Goal: Information Seeking & Learning: Check status

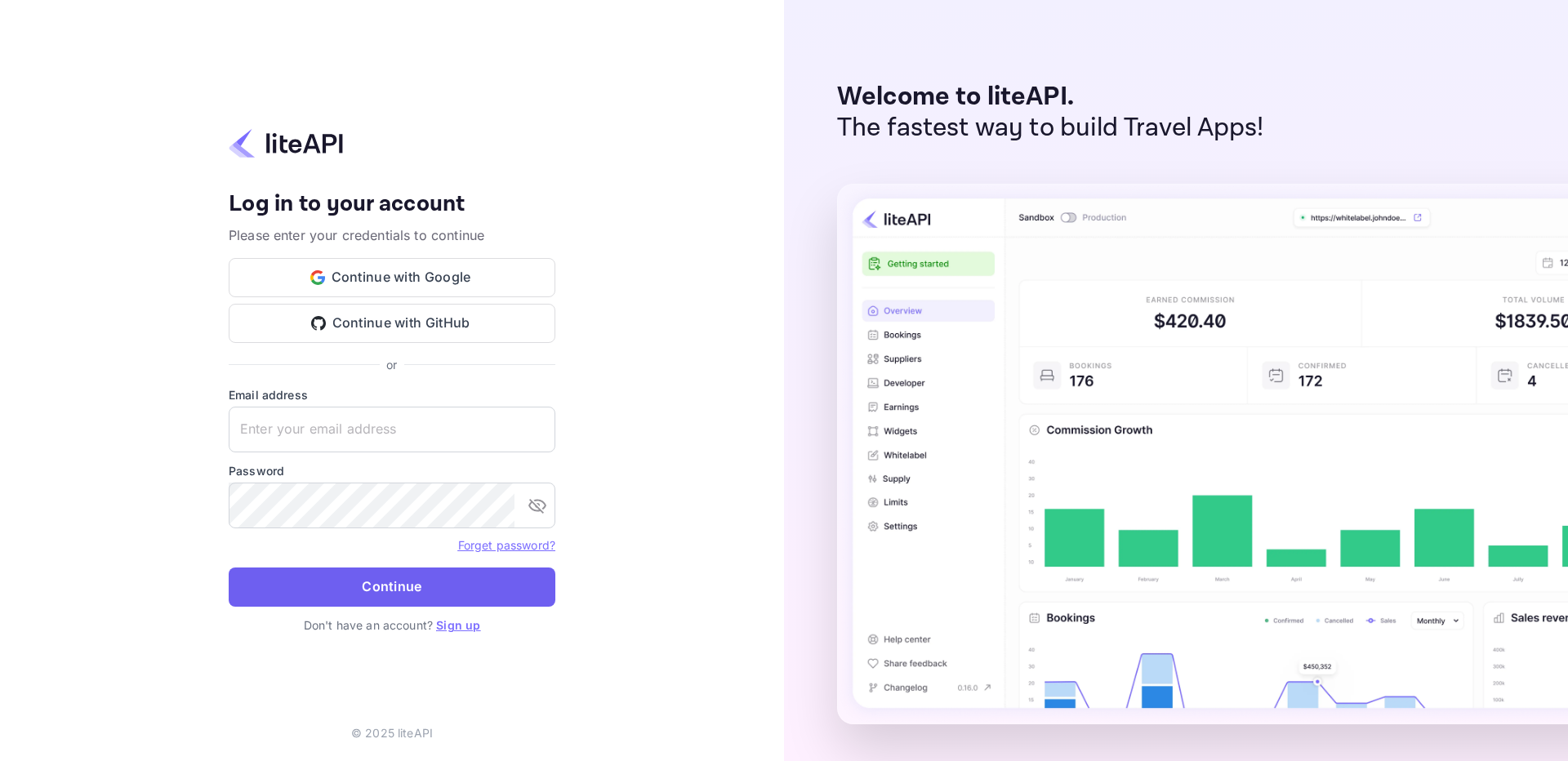
type input "[EMAIL_ADDRESS][DOMAIN_NAME]"
click at [446, 584] on button "Continue" at bounding box center [391, 587] width 327 height 39
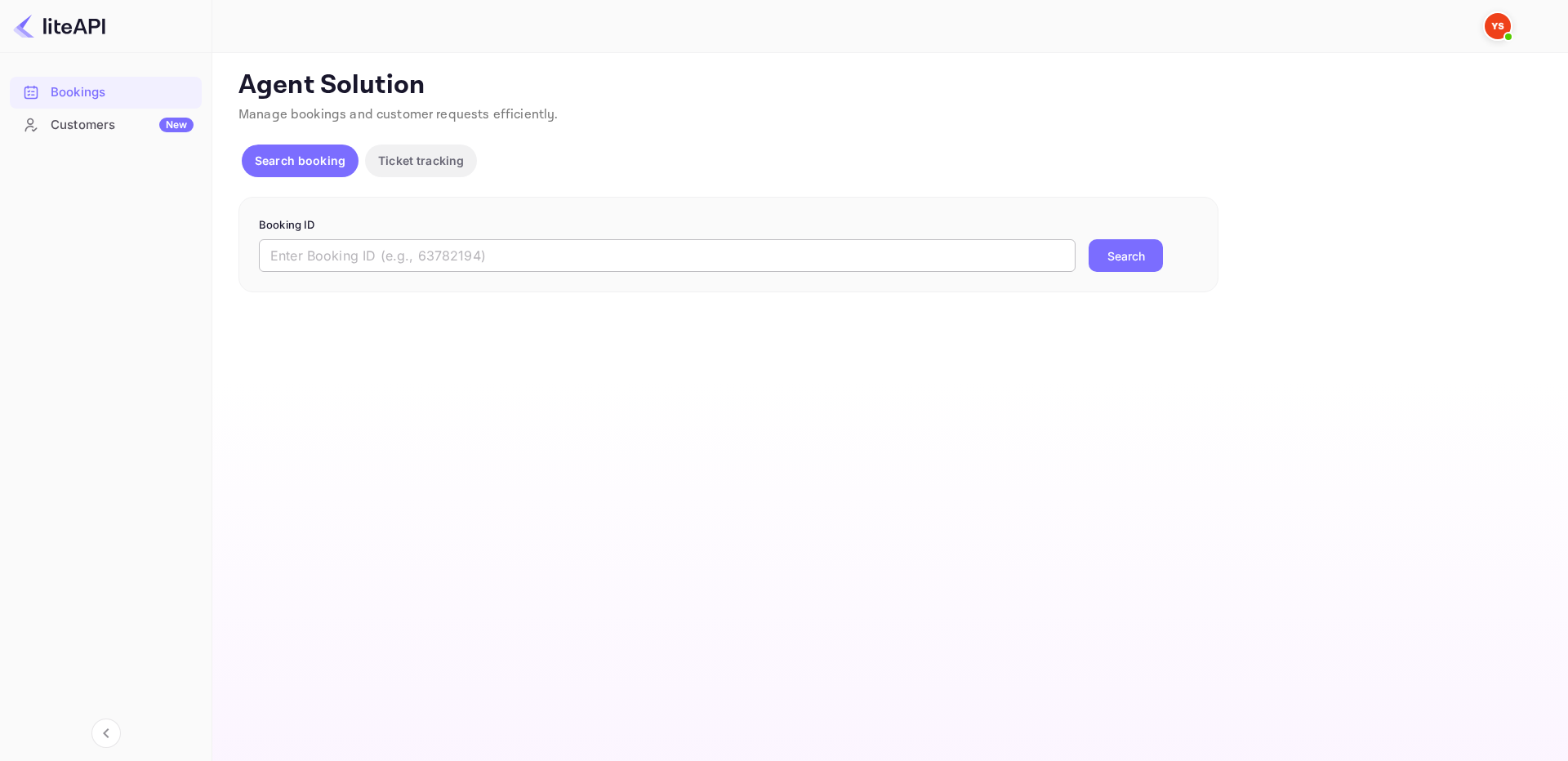
click at [893, 255] on input "text" at bounding box center [668, 255] width 817 height 33
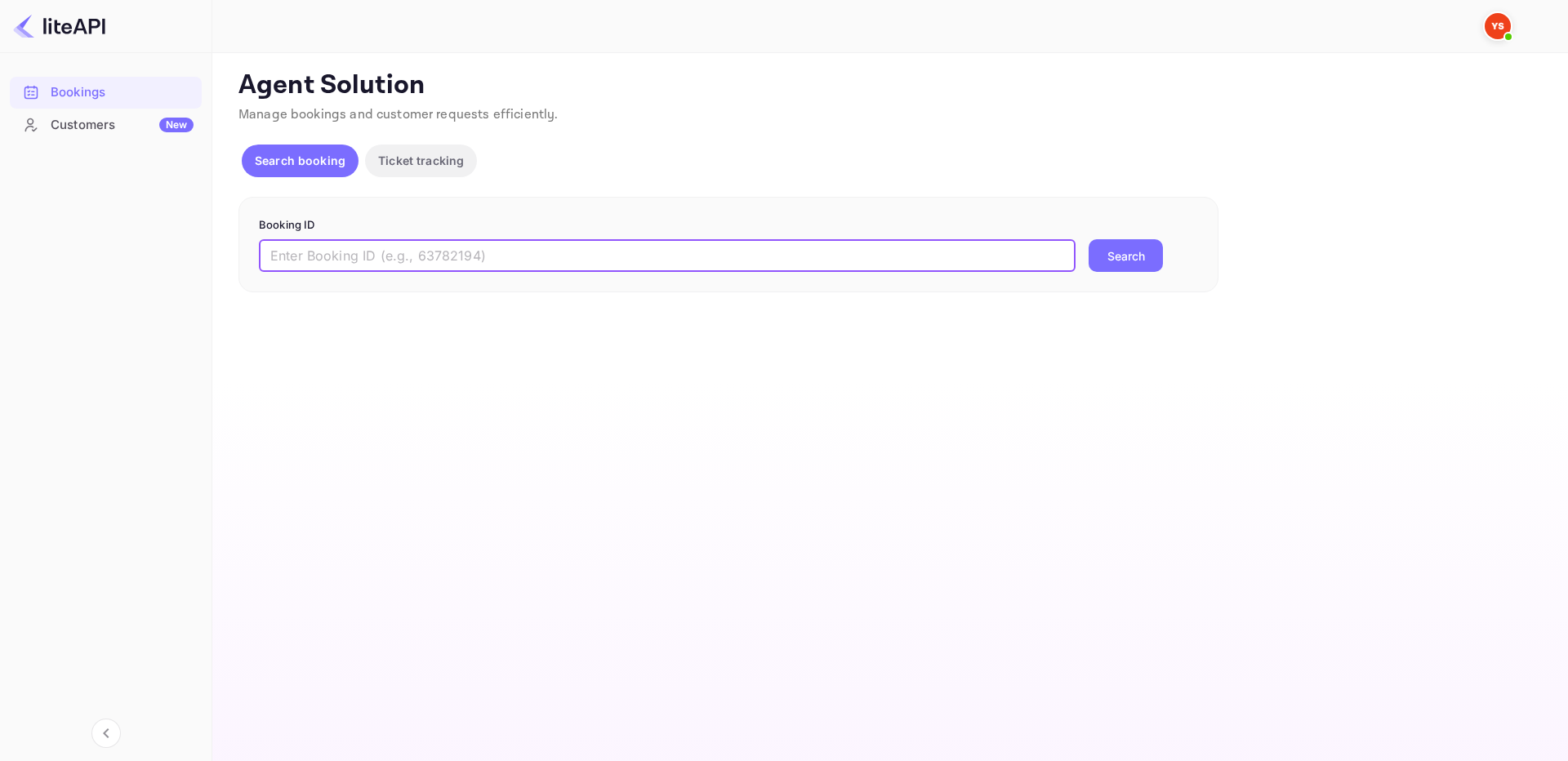
paste input "9328606"
type input "9328606"
click at [1132, 249] on button "Search" at bounding box center [1126, 255] width 74 height 33
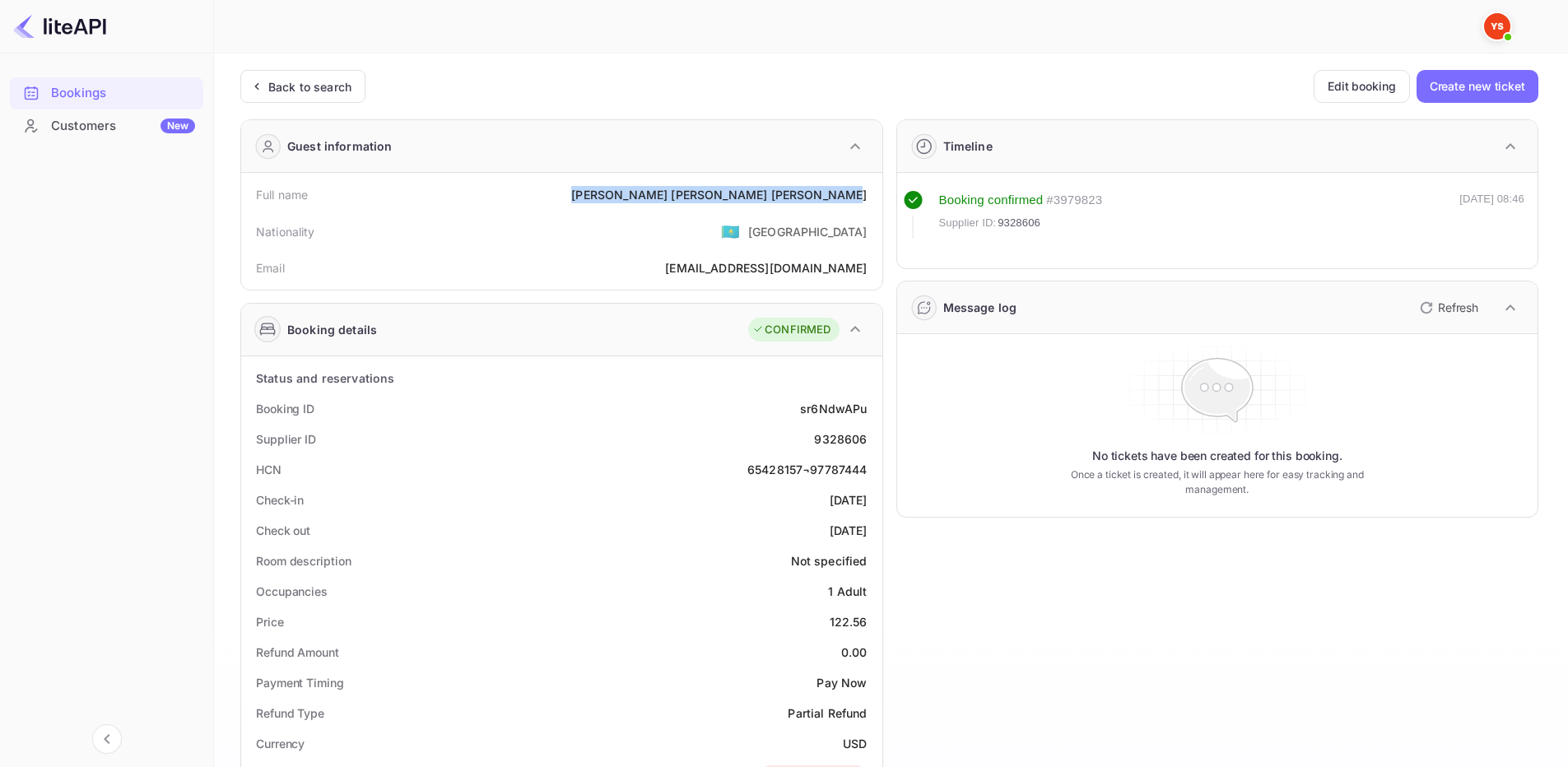
drag, startPoint x: 701, startPoint y: 193, endPoint x: 869, endPoint y: 194, distance: 168.0
click at [869, 194] on div "Full name [PERSON_NAME] [PERSON_NAME]" at bounding box center [562, 194] width 628 height 30
copy div "[PERSON_NAME] [PERSON_NAME]"
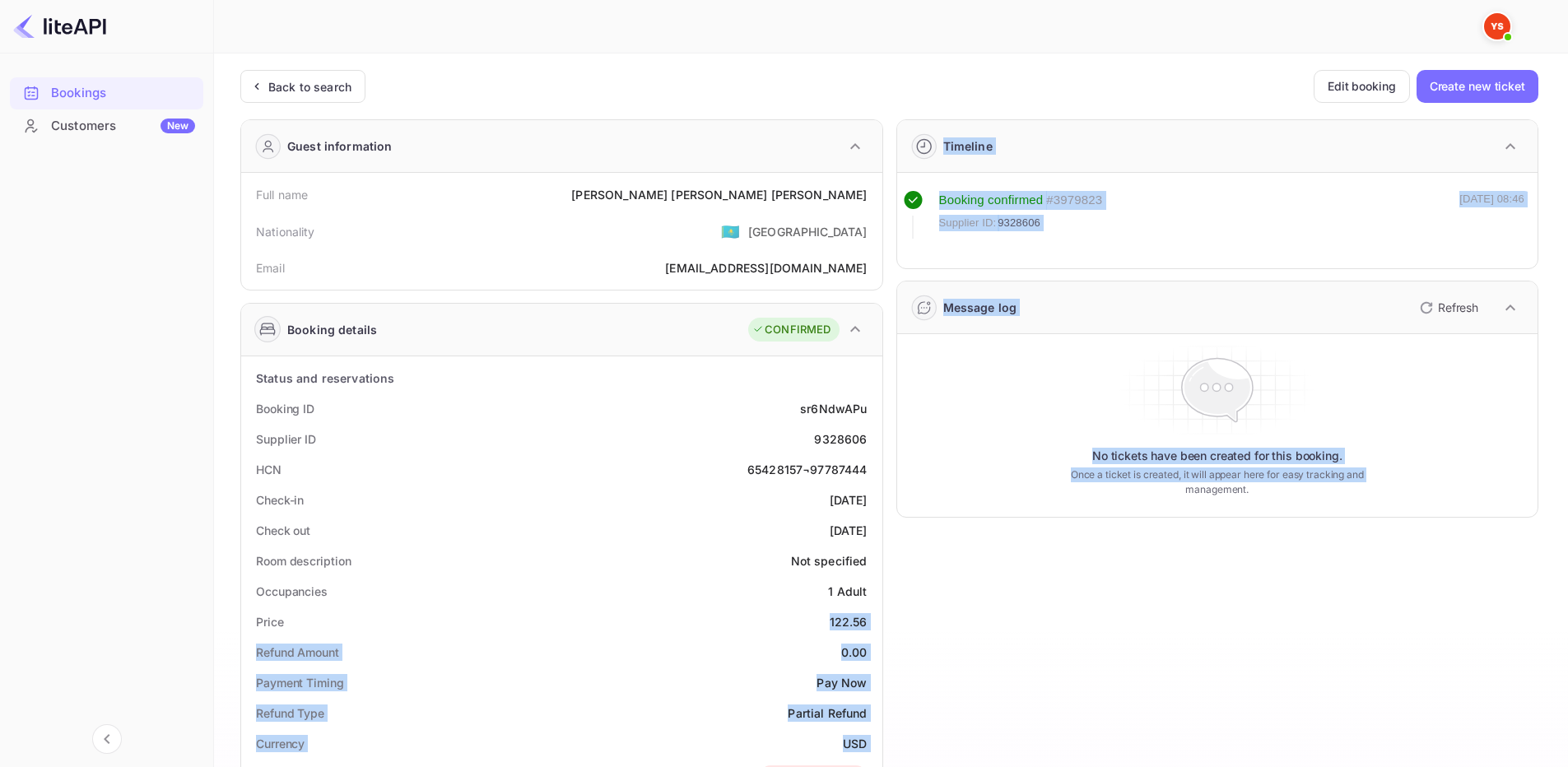
drag, startPoint x: 828, startPoint y: 621, endPoint x: 888, endPoint y: 619, distance: 60.0
click at [888, 619] on div "Guest information Full name [PERSON_NAME] [PERSON_NAME] Nationality 🇰🇿 [DEMOGRA…" at bounding box center [883, 690] width 1311 height 1170
click at [870, 622] on div "Price 122.56" at bounding box center [562, 621] width 628 height 30
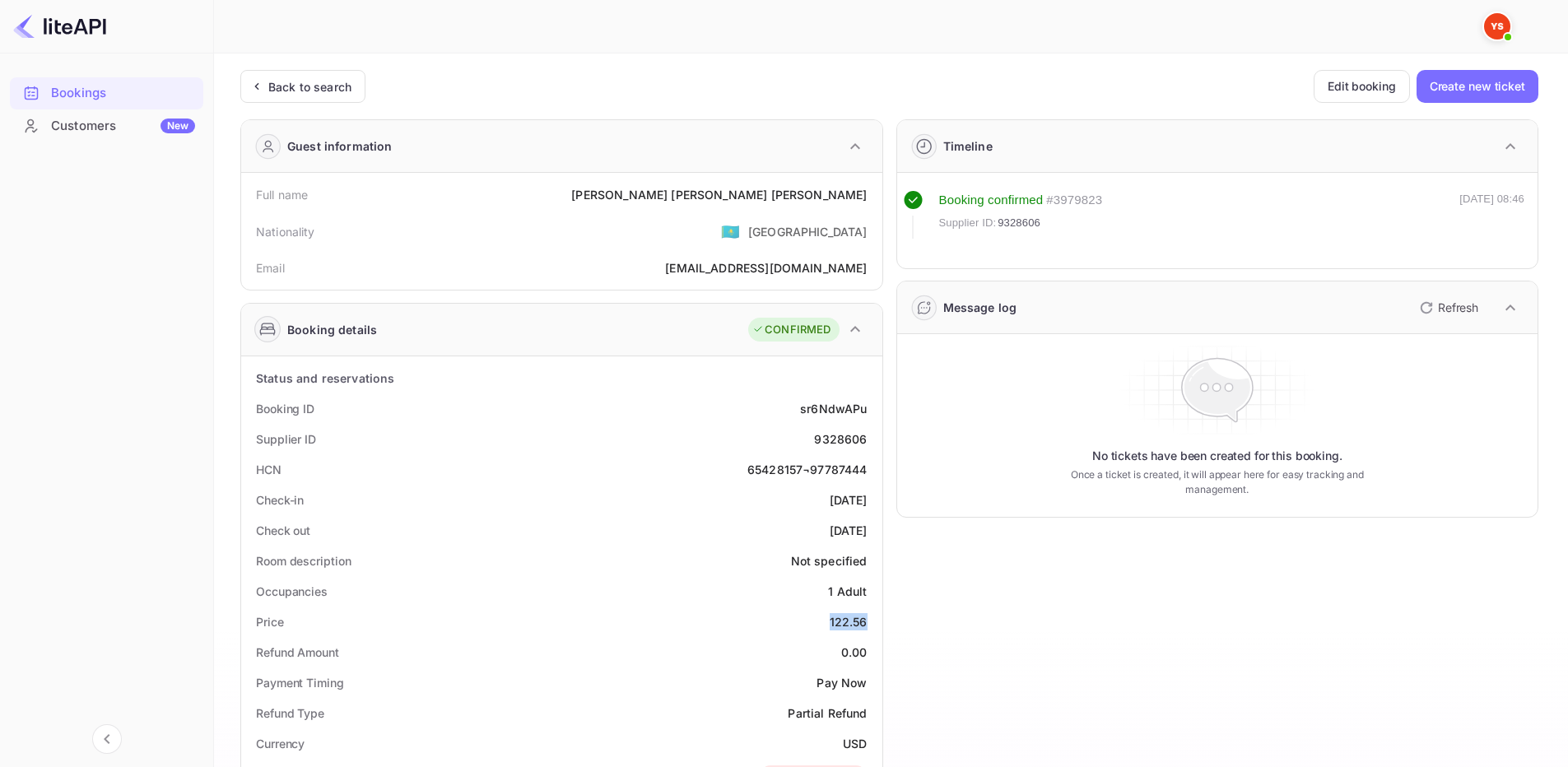
drag, startPoint x: 828, startPoint y: 622, endPoint x: 867, endPoint y: 618, distance: 39.2
click at [867, 618] on div "Price 122.56" at bounding box center [562, 621] width 628 height 30
copy div "122.56"
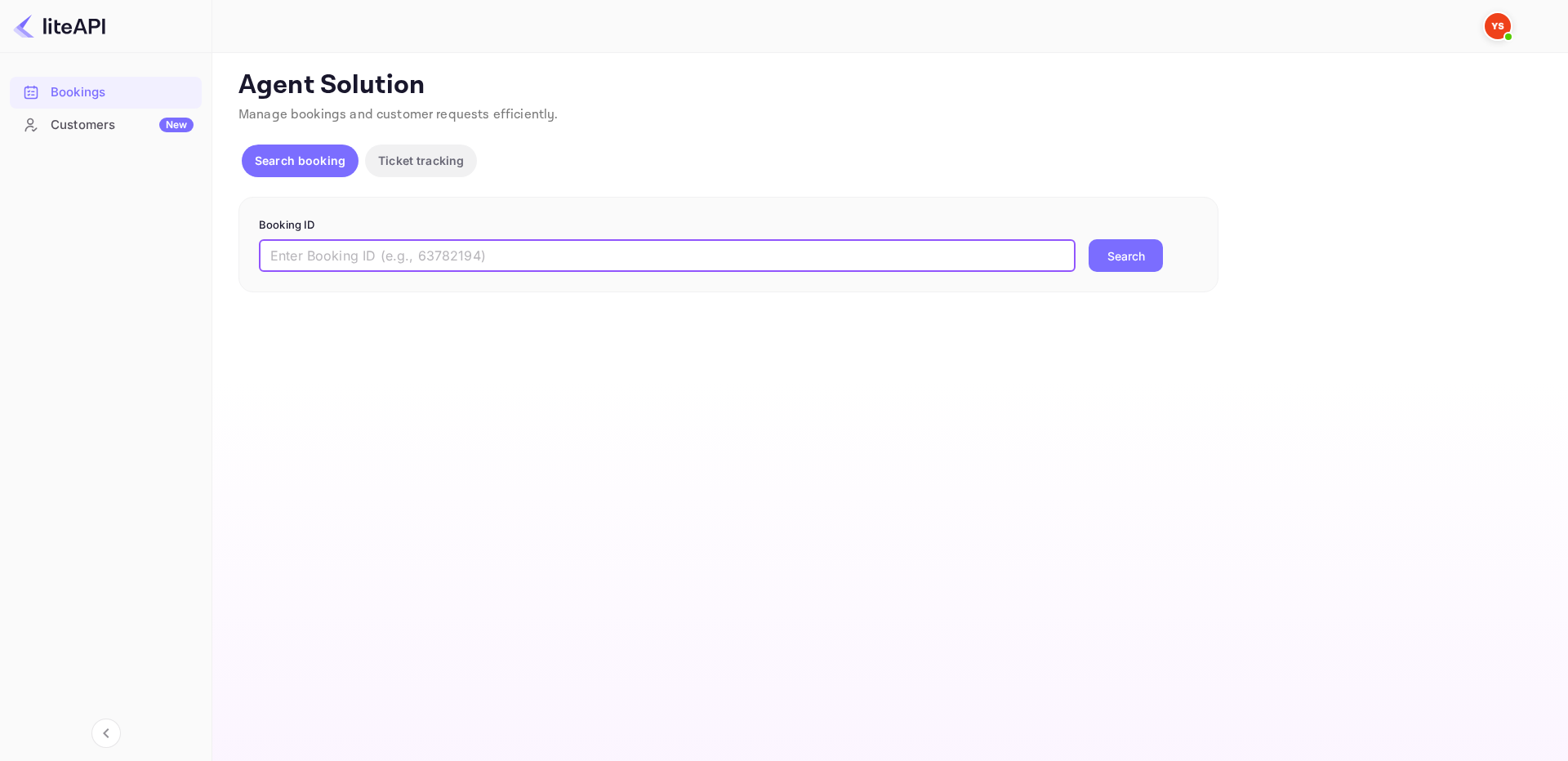
click at [611, 255] on input "text" at bounding box center [668, 255] width 817 height 33
paste input "9170410"
type input "9170410"
click at [1111, 256] on button "Search" at bounding box center [1126, 255] width 74 height 33
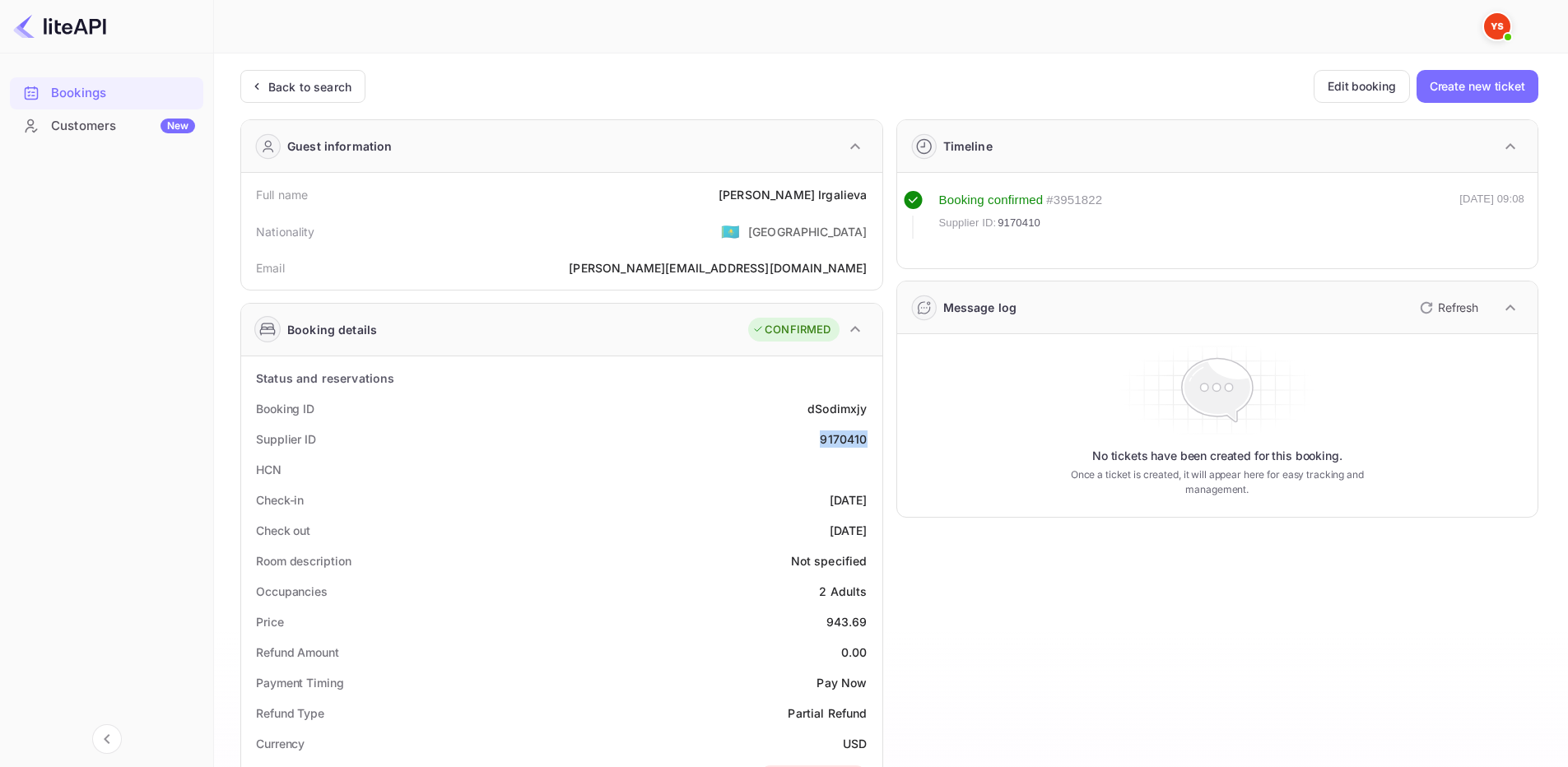
drag, startPoint x: 823, startPoint y: 446, endPoint x: 872, endPoint y: 440, distance: 49.4
click at [872, 440] on div "Supplier ID 9170410" at bounding box center [562, 438] width 628 height 30
copy div "9170410"
drag, startPoint x: 772, startPoint y: 195, endPoint x: 874, endPoint y: 200, distance: 102.1
click at [874, 200] on div "Full name Renata Irgalieva" at bounding box center [562, 194] width 628 height 30
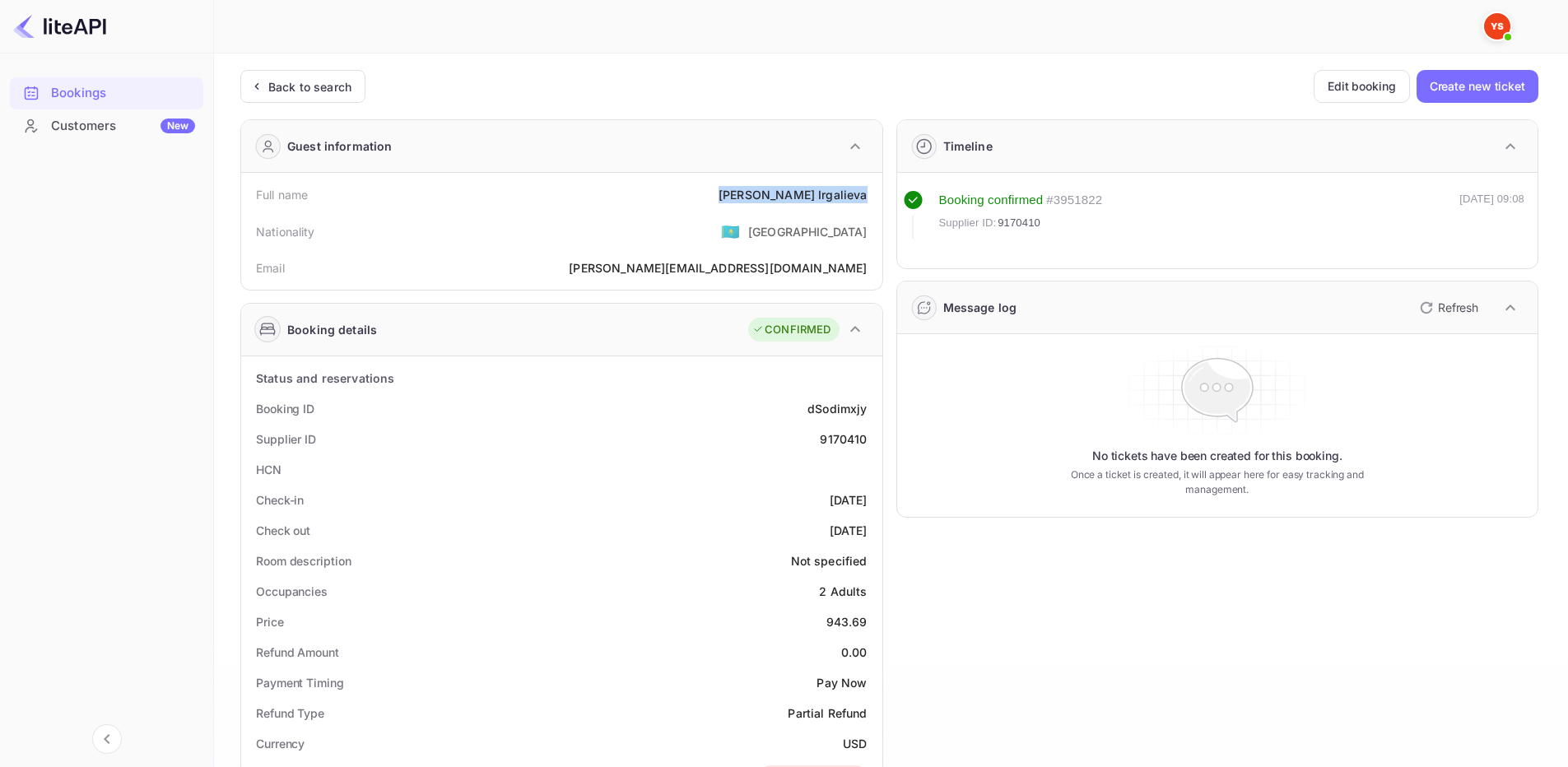
copy div "Renata Irgalieva"
drag, startPoint x: 879, startPoint y: 614, endPoint x: 875, endPoint y: 623, distance: 9.8
click at [875, 623] on div "Price 943.69" at bounding box center [562, 621] width 628 height 30
copy div "943.69"
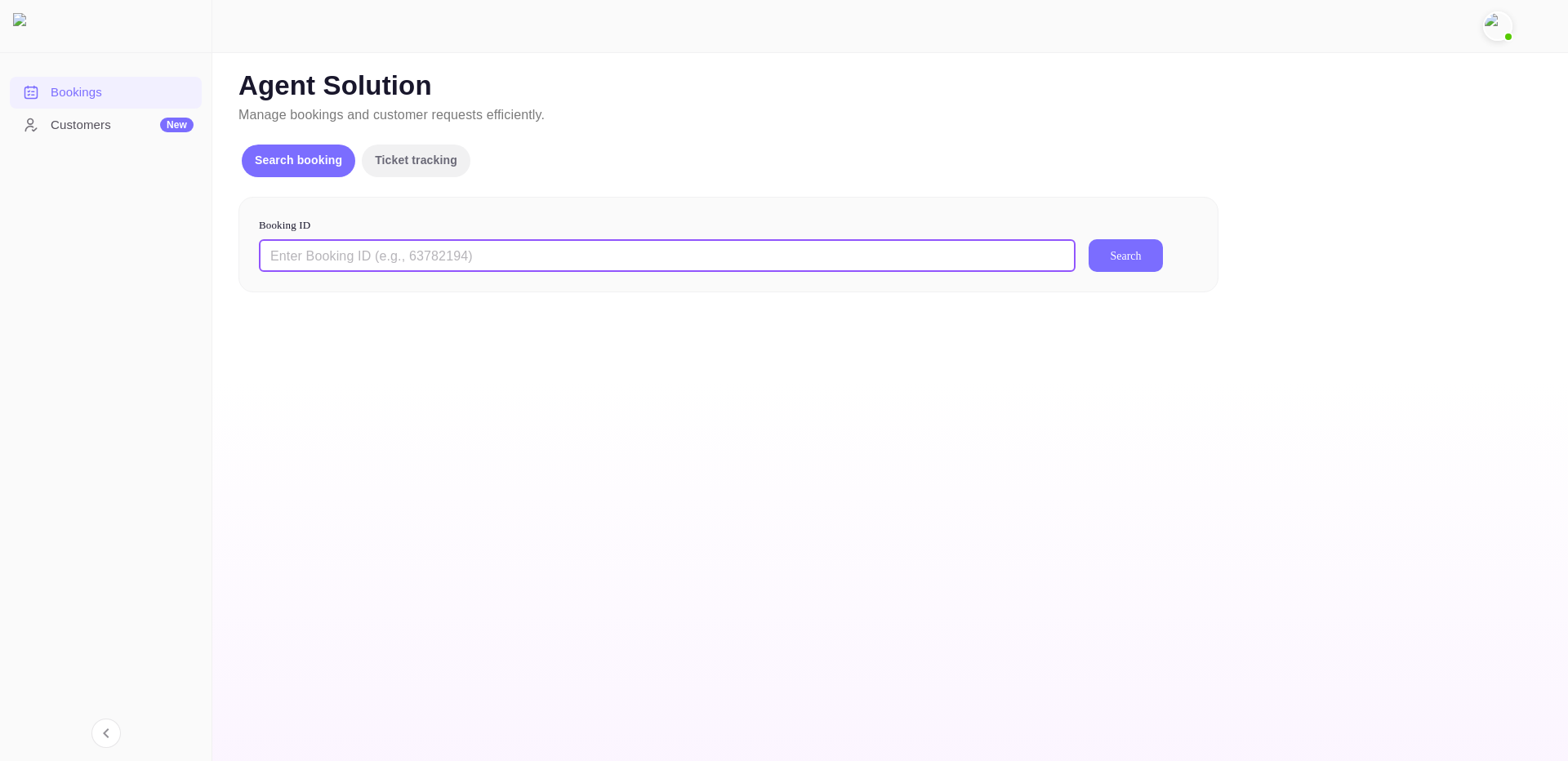
click at [904, 262] on input "text" at bounding box center [668, 255] width 817 height 33
paste input "9321623"
type input "9321623"
click at [1157, 253] on button "Search" at bounding box center [1126, 255] width 74 height 33
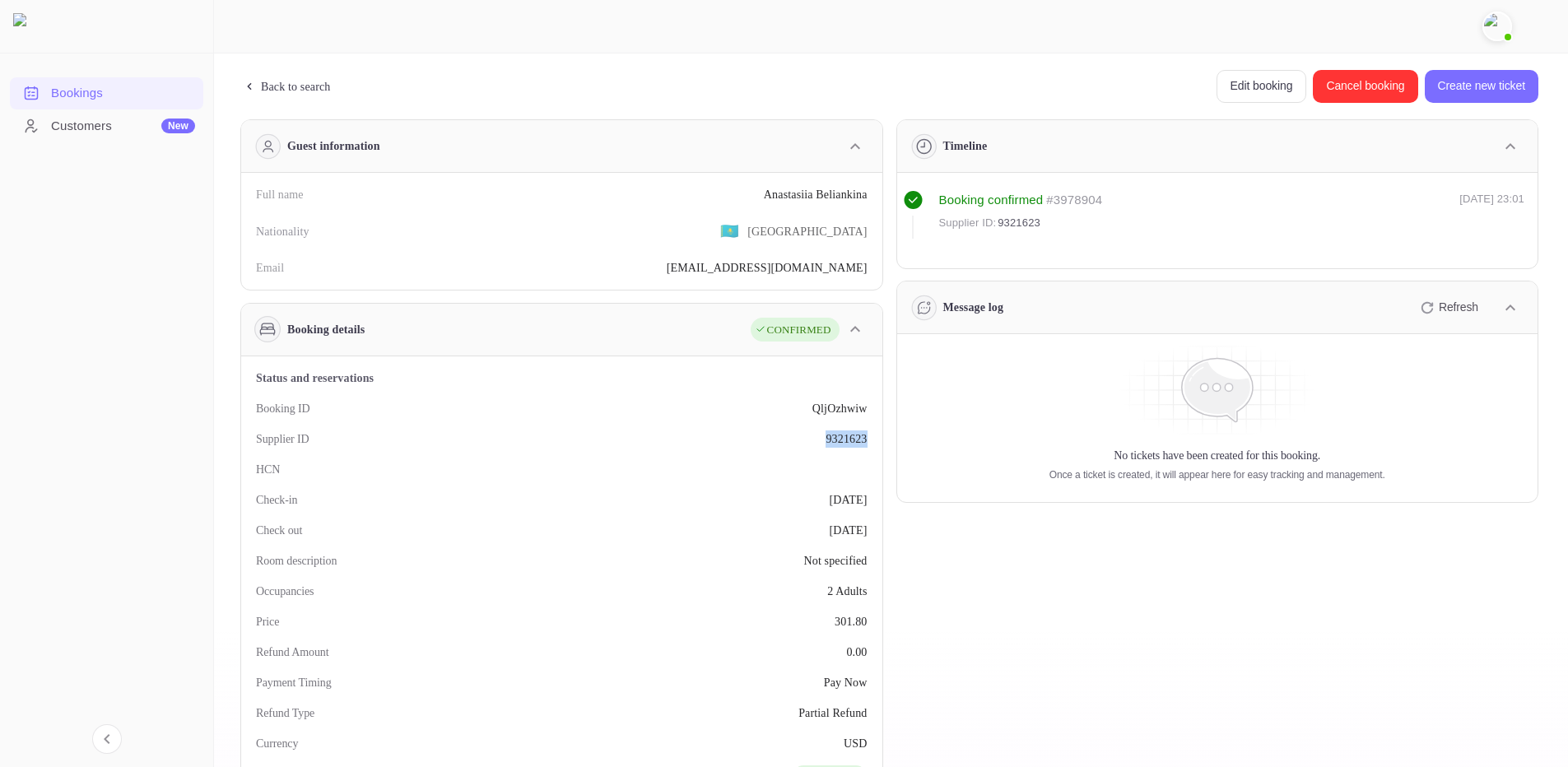
drag, startPoint x: 816, startPoint y: 439, endPoint x: 879, endPoint y: 442, distance: 63.1
copy div "9321623"
drag, startPoint x: 742, startPoint y: 196, endPoint x: 868, endPoint y: 201, distance: 126.1
click at [868, 201] on div "Full name [PERSON_NAME]" at bounding box center [562, 194] width 628 height 30
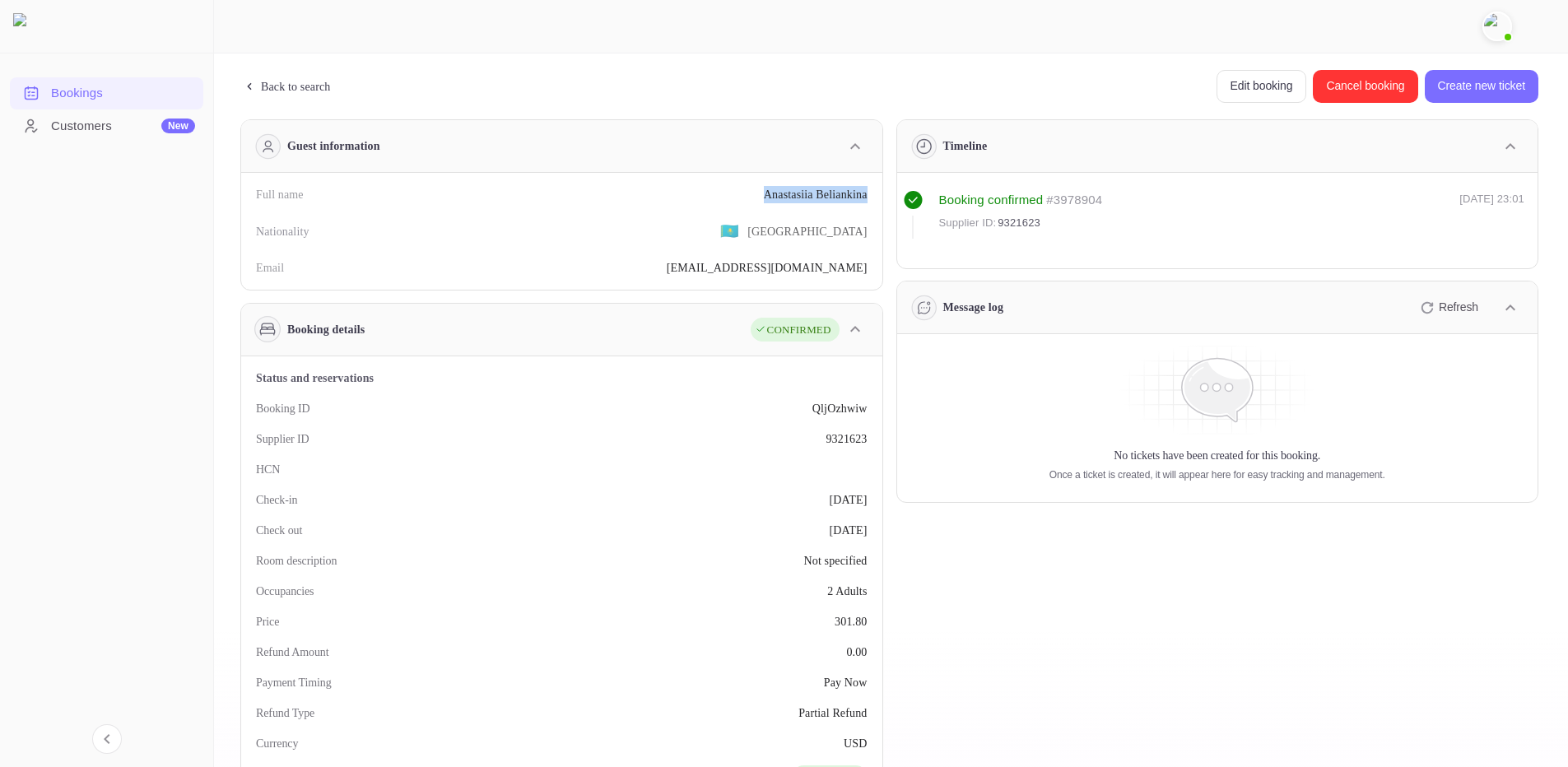
copy div "[PERSON_NAME]"
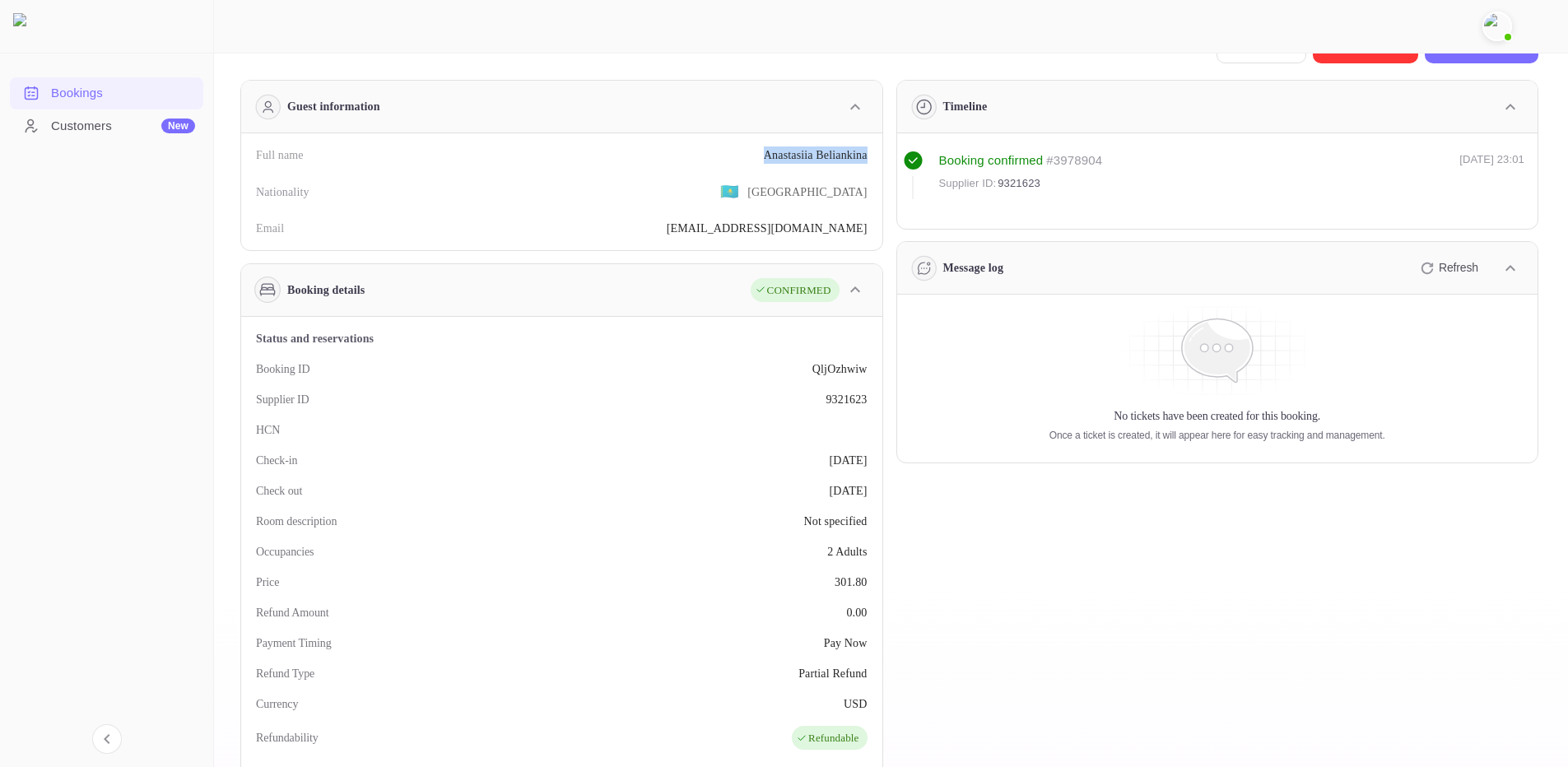
scroll to position [164, 0]
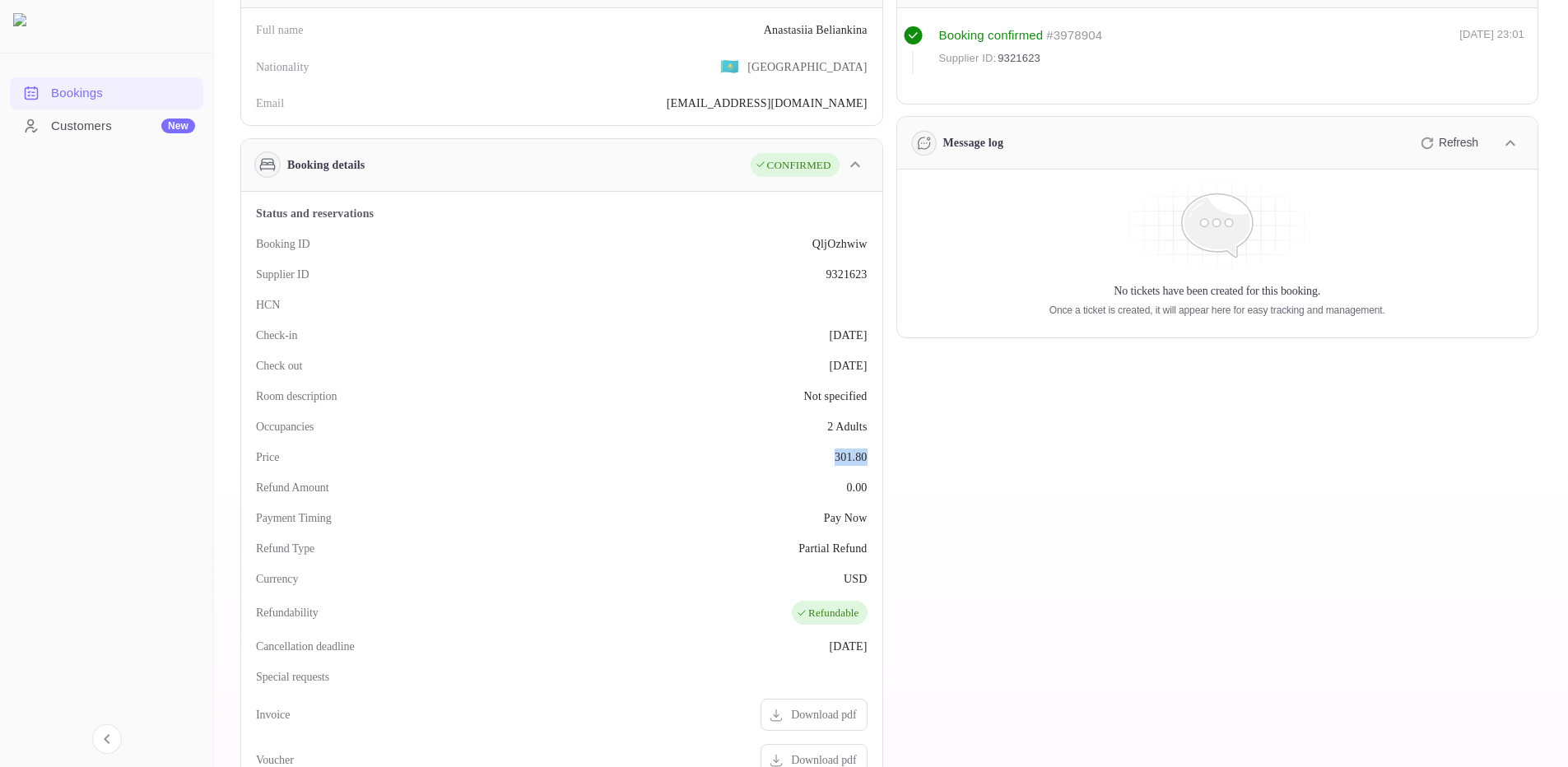
drag, startPoint x: 832, startPoint y: 447, endPoint x: 877, endPoint y: 453, distance: 45.4
click at [877, 453] on div "Status and reservations Booking ID QljOzhwiw Supplier ID 9321623 HCN Check-in […" at bounding box center [562, 646] width 641 height 908
copy div "301.80"
